Goal: Check status: Check status

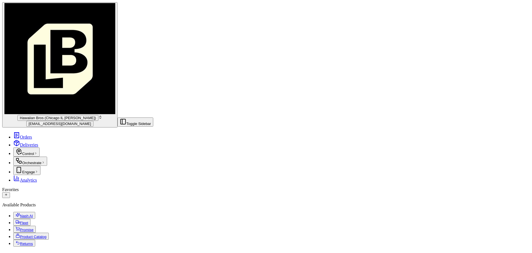
click at [44, 116] on span "Hawaiian Bros (Chicago IL [PERSON_NAME])" at bounding box center [58, 118] width 76 height 4
type input "mid"
click at [72, 27] on span "Hawaiian Bros (Midland_TX_W Loop 250)" at bounding box center [97, 25] width 78 height 5
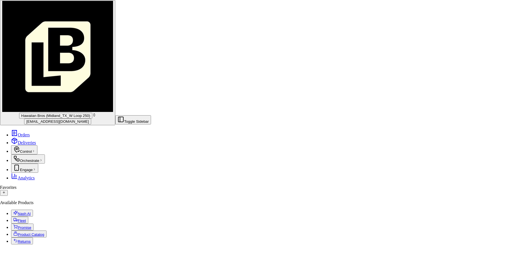
scroll to position [133, 0]
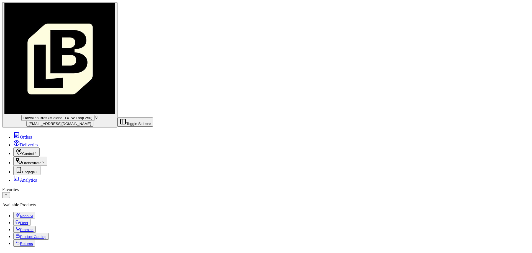
click at [49, 121] on span "ocostilow@hbros.com" at bounding box center [60, 123] width 63 height 4
type input "cor"
click at [104, 28] on span "Hawaiian Bros (Corpus Christi_TX_S Padre)" at bounding box center [108, 25] width 101 height 5
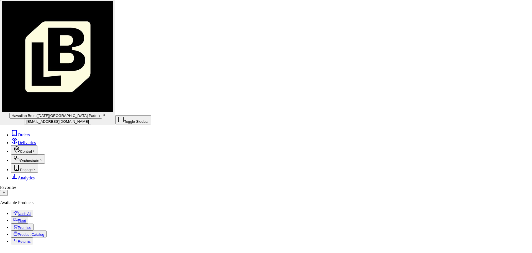
scroll to position [13, 0]
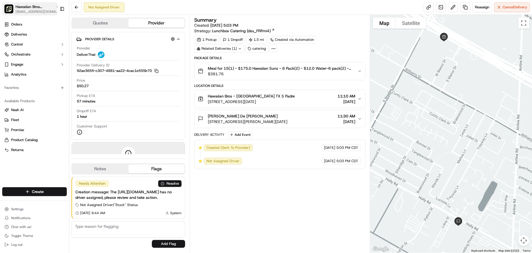
click at [25, 9] on span "Hawaiian Bros (Corpus Christi_TX_S Padre)" at bounding box center [35, 7] width 38 height 6
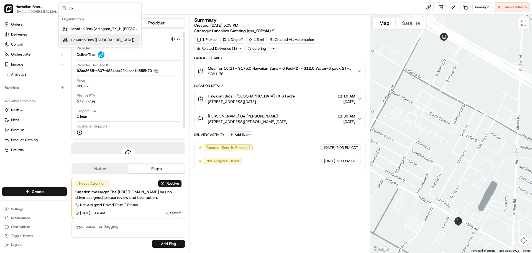
type input "col"
click at [98, 42] on span "Hawaiian Bros (Columbia MO)" at bounding box center [102, 39] width 63 height 5
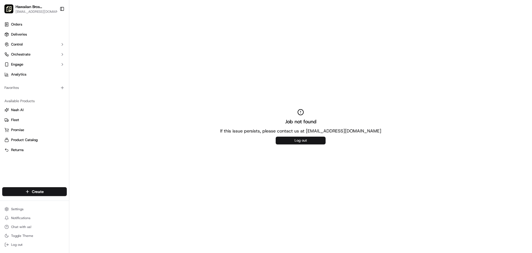
click at [310, 139] on button "Log out" at bounding box center [301, 140] width 50 height 8
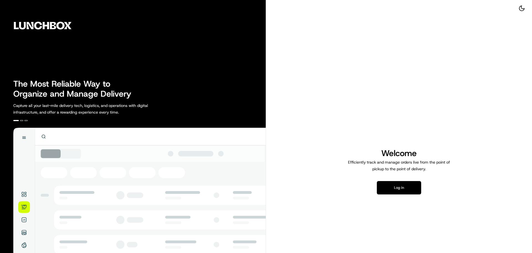
click at [403, 184] on button "Log in" at bounding box center [399, 187] width 44 height 13
